Goal: Task Accomplishment & Management: Complete application form

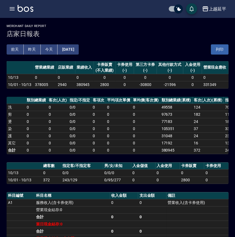
click at [75, 50] on button "[DATE]" at bounding box center [67, 49] width 21 height 10
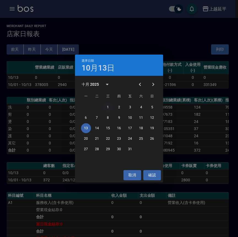
click at [109, 107] on button "1" at bounding box center [108, 107] width 10 height 10
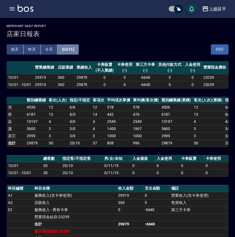
click at [78, 50] on button "[DATE]" at bounding box center [67, 49] width 21 height 10
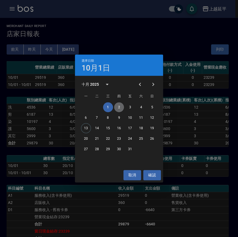
click at [119, 108] on button "2" at bounding box center [119, 107] width 10 height 10
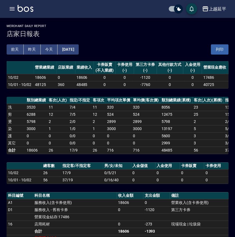
click at [78, 53] on button "[DATE]" at bounding box center [67, 49] width 21 height 10
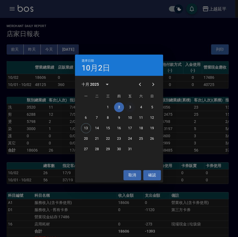
click at [129, 104] on button "3" at bounding box center [130, 107] width 10 height 10
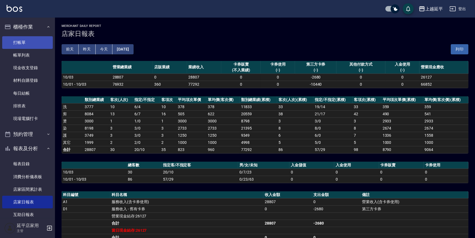
click at [22, 42] on link "打帳單" at bounding box center [27, 42] width 51 height 13
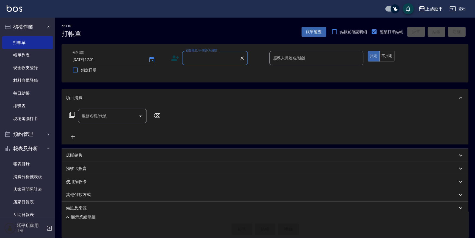
click at [224, 60] on input "顧客姓名/手機號碼/編號" at bounding box center [211, 58] width 53 height 10
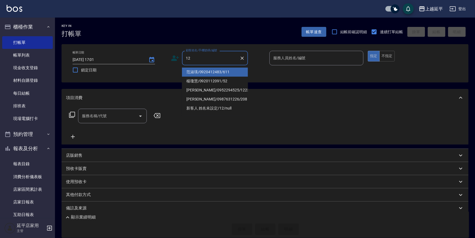
drag, startPoint x: 217, startPoint y: 73, endPoint x: 258, endPoint y: 64, distance: 42.2
click at [216, 73] on li "范淑瑛/0920412483/611" at bounding box center [215, 72] width 66 height 9
type input "范淑瑛/0920412483/611"
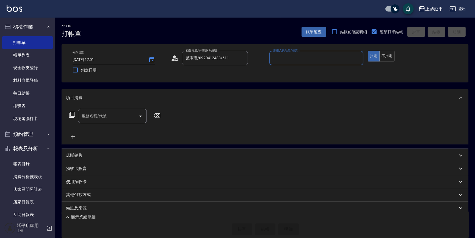
type input "Jessic-9"
click at [356, 59] on icon "Clear" at bounding box center [358, 59] width 6 height 6
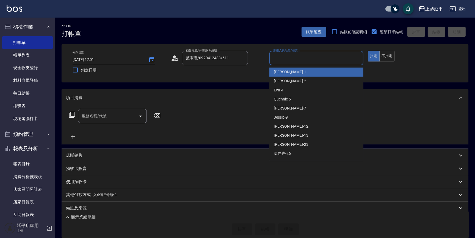
click at [341, 58] on input "服務人員姓名/編號" at bounding box center [316, 58] width 89 height 10
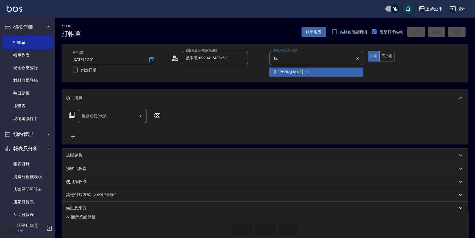
click at [301, 72] on div "[PERSON_NAME] -12" at bounding box center [317, 72] width 94 height 9
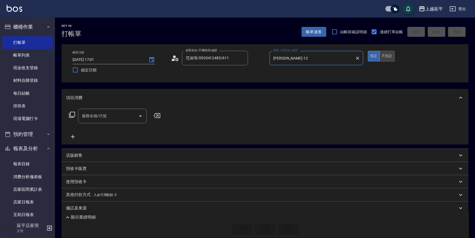
type input "[PERSON_NAME]-12"
click at [385, 57] on button "不指定" at bounding box center [387, 56] width 15 height 11
click at [109, 116] on input "服務名稱/代號" at bounding box center [109, 116] width 56 height 10
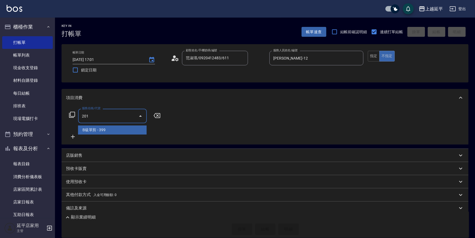
click at [123, 128] on span "B級單剪 - 399" at bounding box center [112, 130] width 69 height 9
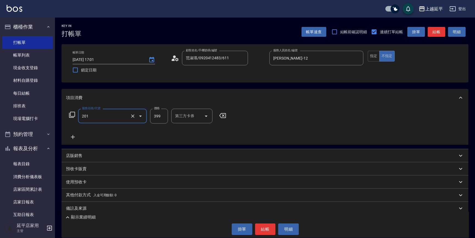
type input "B級單剪(201)"
click at [160, 118] on input "399" at bounding box center [159, 116] width 18 height 15
type input "400"
click at [264, 229] on button "結帳" at bounding box center [265, 230] width 21 height 12
